Goal: Task Accomplishment & Management: Use online tool/utility

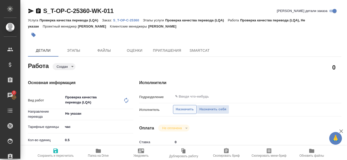
click at [185, 110] on span "Назначить" at bounding box center [185, 109] width 18 height 6
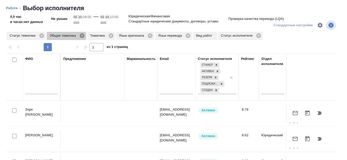
click at [83, 35] on icon at bounding box center [82, 35] width 5 height 5
click at [72, 36] on icon at bounding box center [70, 35] width 5 height 5
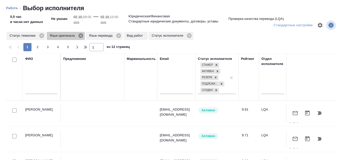
click at [83, 34] on icon at bounding box center [81, 35] width 5 height 5
click at [80, 36] on icon at bounding box center [79, 35] width 5 height 5
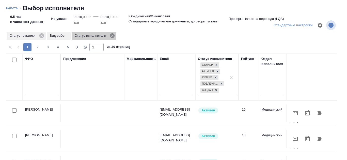
click at [112, 35] on icon at bounding box center [112, 35] width 5 height 5
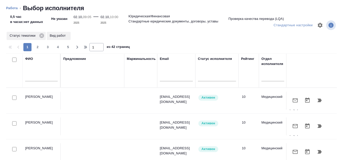
click at [30, 75] on input "text" at bounding box center [41, 78] width 33 height 6
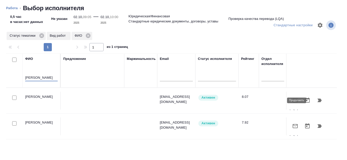
type input "Канатаева"
click at [317, 103] on icon "button" at bounding box center [320, 100] width 6 height 6
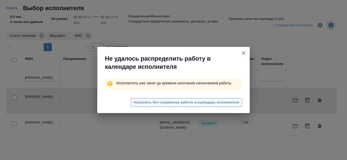
click at [204, 103] on span "Назначить без сохранения работы в календарь исполнителя" at bounding box center [187, 102] width 106 height 6
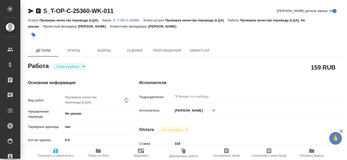
type textarea "x"
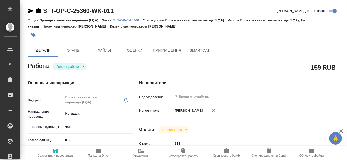
type textarea "x"
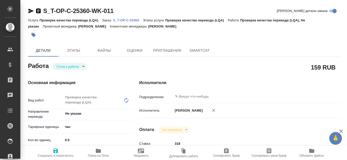
type textarea "x"
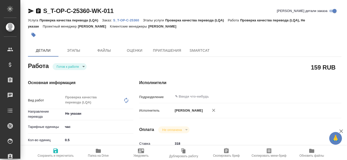
type textarea "x"
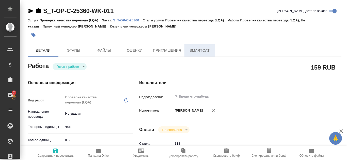
click at [194, 49] on span "SmartCat" at bounding box center [199, 50] width 24 height 6
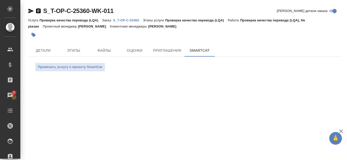
click at [137, 18] on div "Услуга Проверка качества перевода (LQA) Заказ: S_T-OP-C-25360 Этапы услуги Пров…" at bounding box center [185, 23] width 314 height 12
click at [129, 19] on p "S_T-OP-C-25360" at bounding box center [128, 20] width 30 height 4
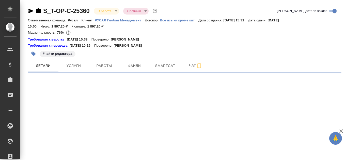
select select "RU"
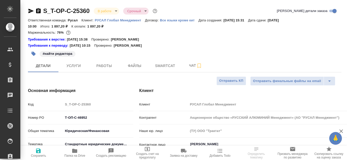
type textarea "x"
type input "[PERSON_NAME]"
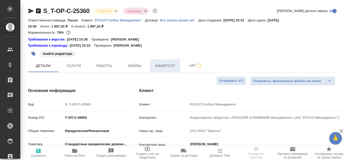
click at [157, 64] on span "Smartcat" at bounding box center [165, 65] width 24 height 6
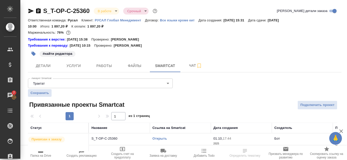
click at [163, 138] on link "Открыть" at bounding box center [159, 138] width 14 height 4
